Goal: Task Accomplishment & Management: Complete application form

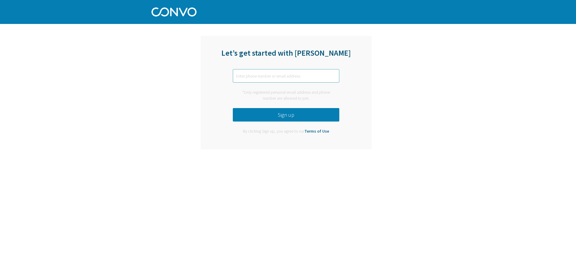
paste input "[PERSON_NAME][EMAIL_ADDRESS][DOMAIN_NAME]"
type input "[PERSON_NAME][EMAIL_ADDRESS][DOMAIN_NAME]"
click at [289, 115] on button "Sign up" at bounding box center [286, 114] width 106 height 13
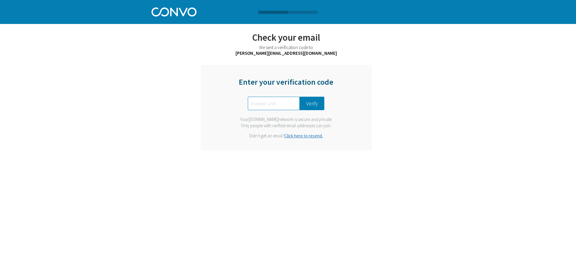
paste input "9339"
type input "9339"
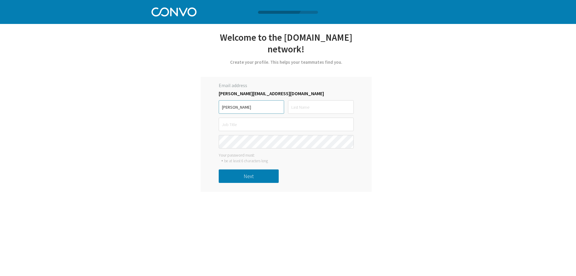
type input "[PERSON_NAME]"
type input "Sec"
type input "User"
click at [261, 172] on button "Next" at bounding box center [249, 176] width 60 height 13
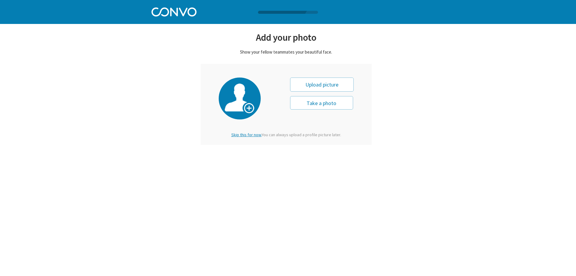
click at [242, 140] on div at bounding box center [286, 104] width 171 height 81
click at [243, 137] on span "Skip this for now." at bounding box center [246, 134] width 30 height 5
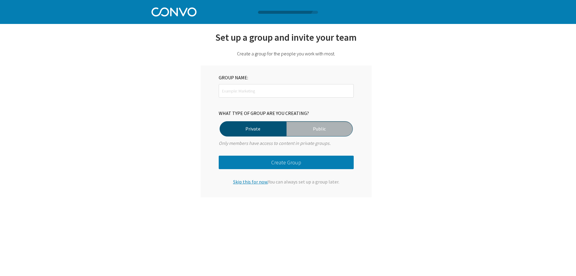
click at [248, 181] on span "Skip this for now." at bounding box center [250, 182] width 35 height 6
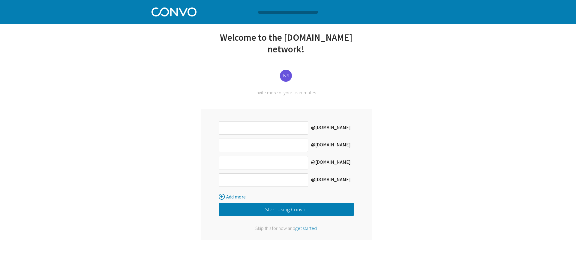
click at [304, 225] on span "get started" at bounding box center [306, 228] width 22 height 6
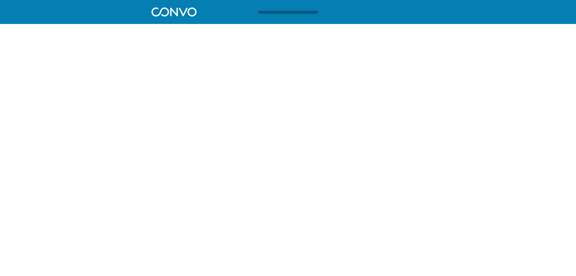
click at [172, 11] on div at bounding box center [288, 12] width 576 height 3
